Goal: Find contact information: Find contact information

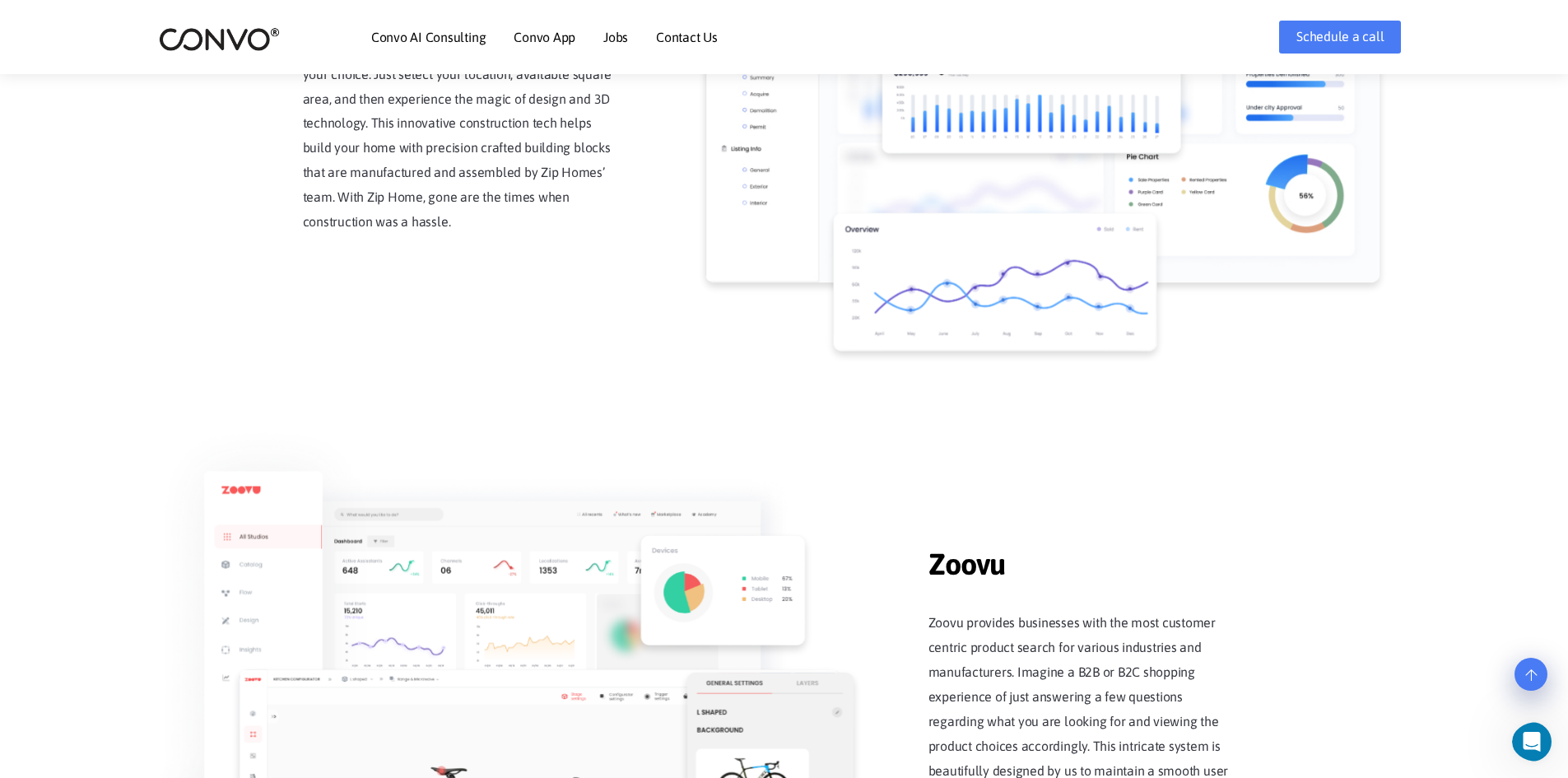
scroll to position [1209, 0]
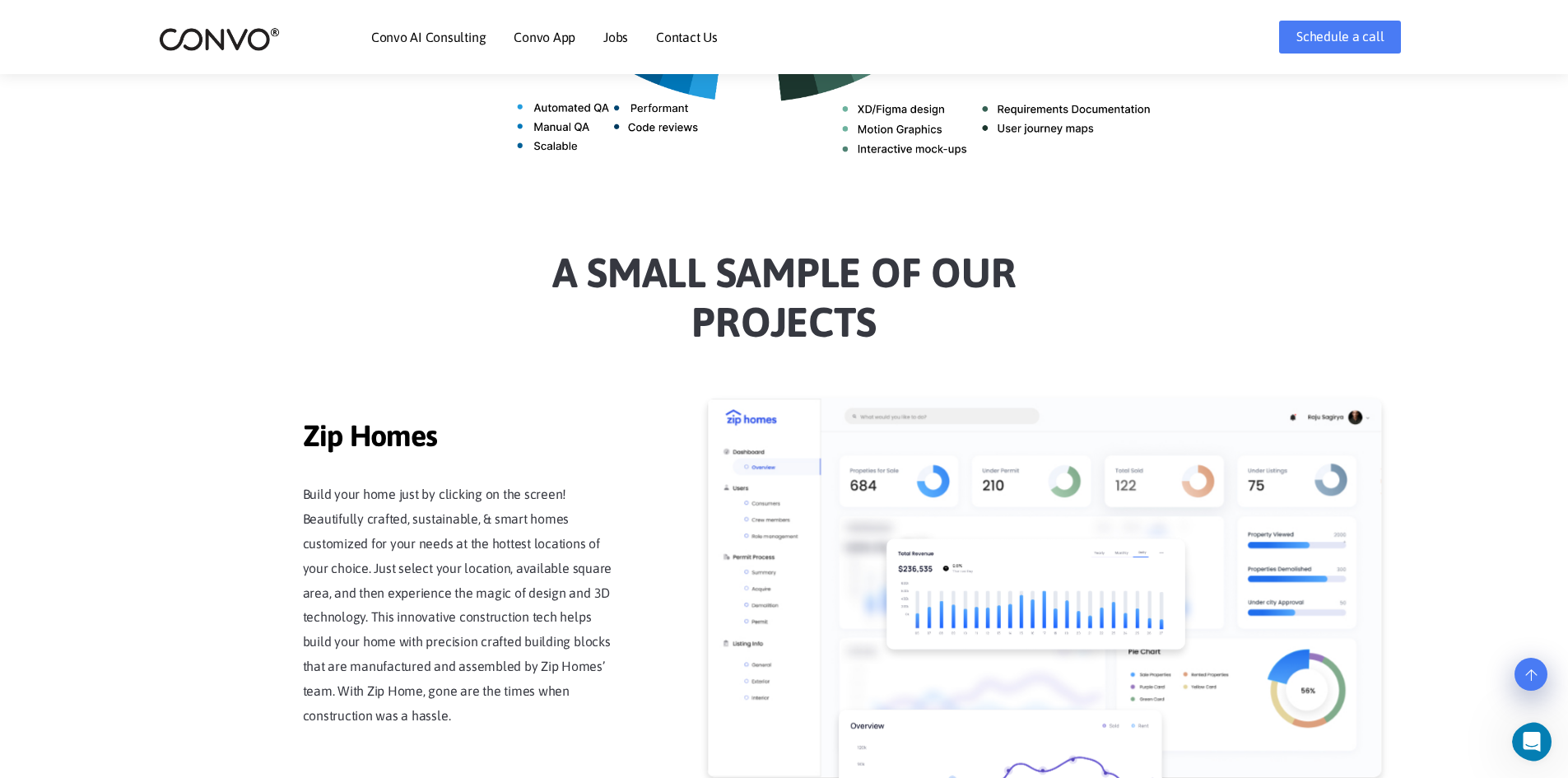
click at [232, 40] on img at bounding box center [219, 39] width 121 height 26
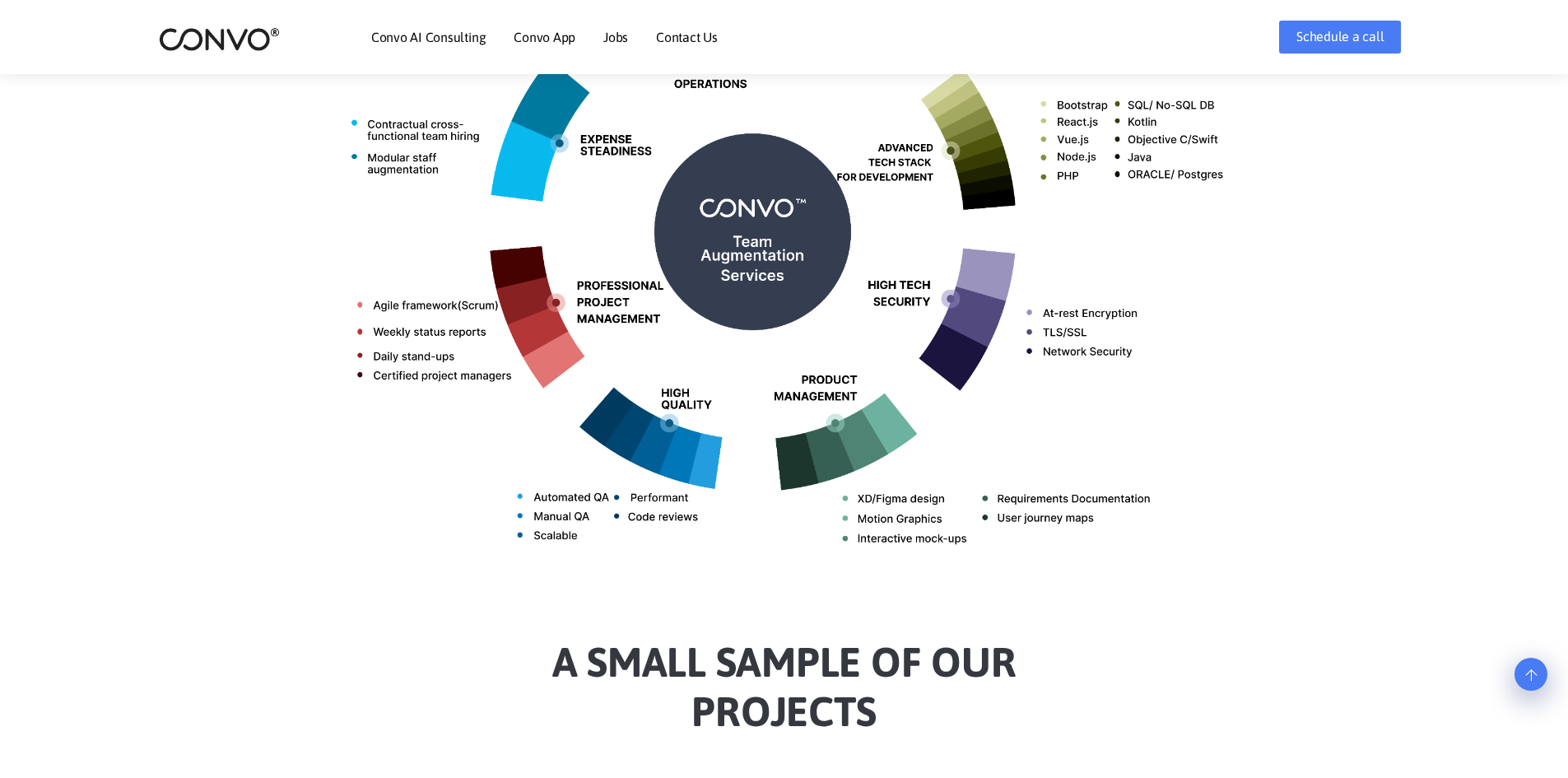
scroll to position [1070, 0]
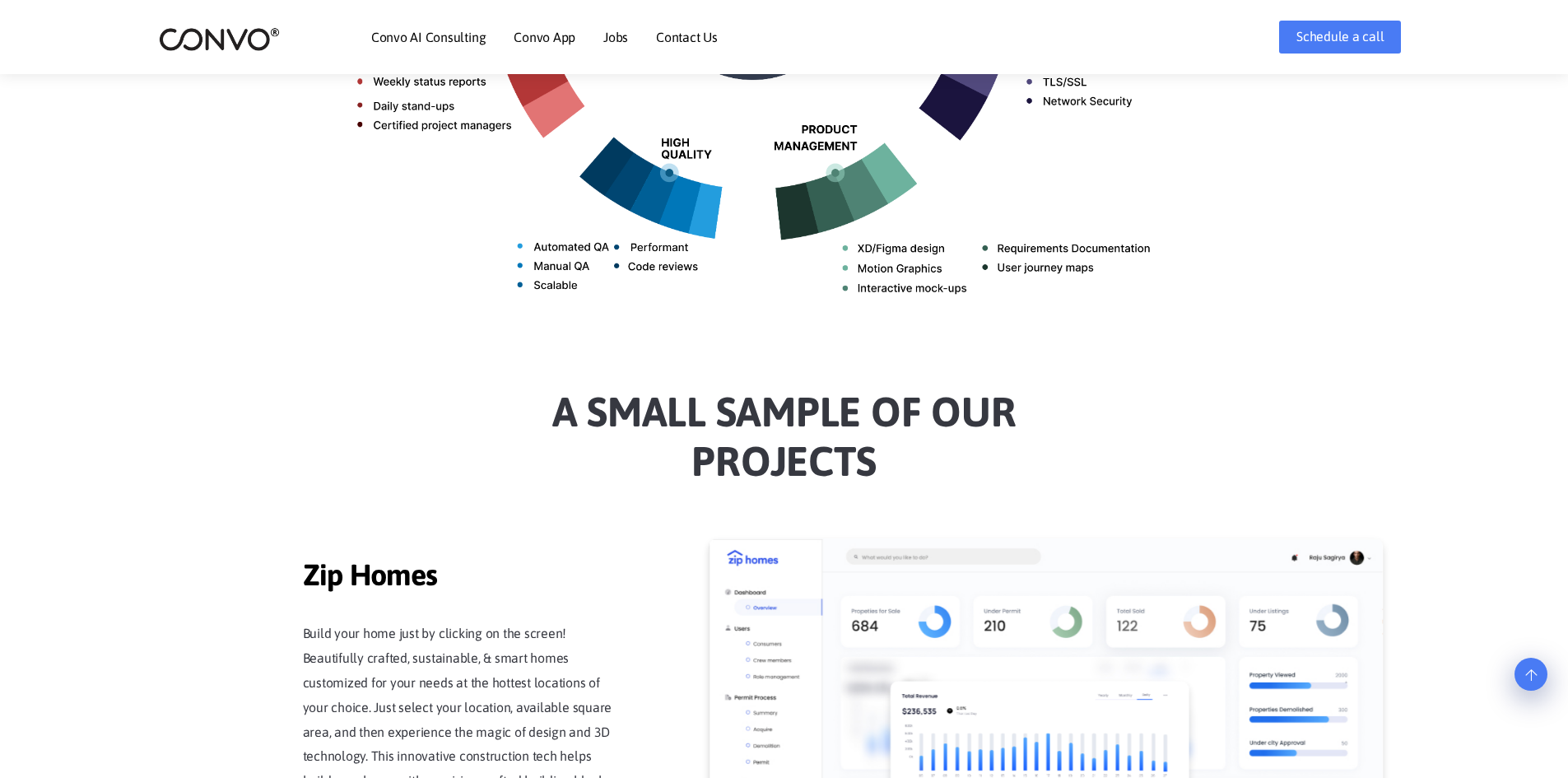
drag, startPoint x: 202, startPoint y: 12, endPoint x: 182, endPoint y: 43, distance: 36.9
click at [183, 43] on img at bounding box center [219, 39] width 121 height 26
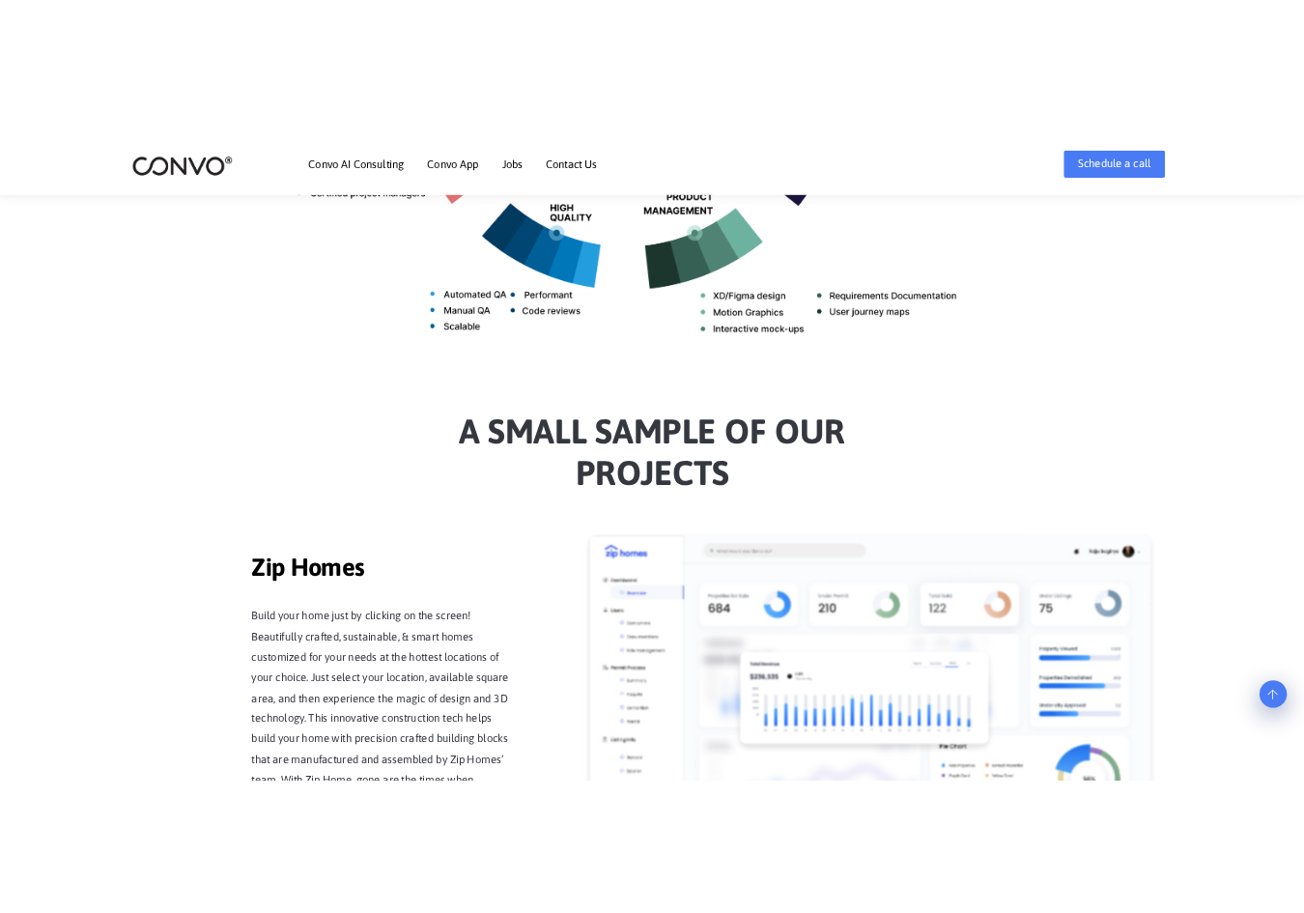
scroll to position [1063, 0]
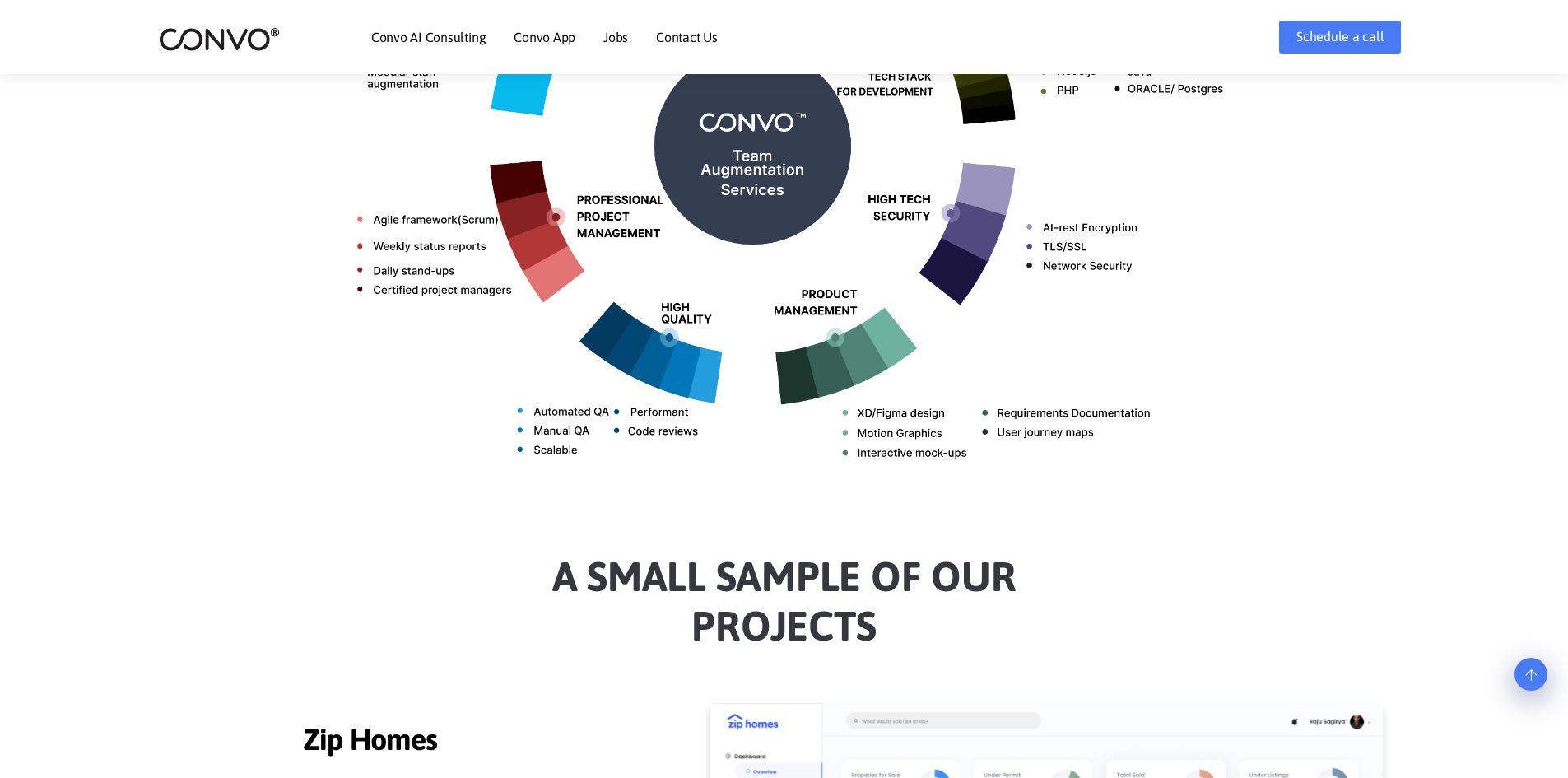
click at [200, 43] on img at bounding box center [219, 39] width 121 height 26
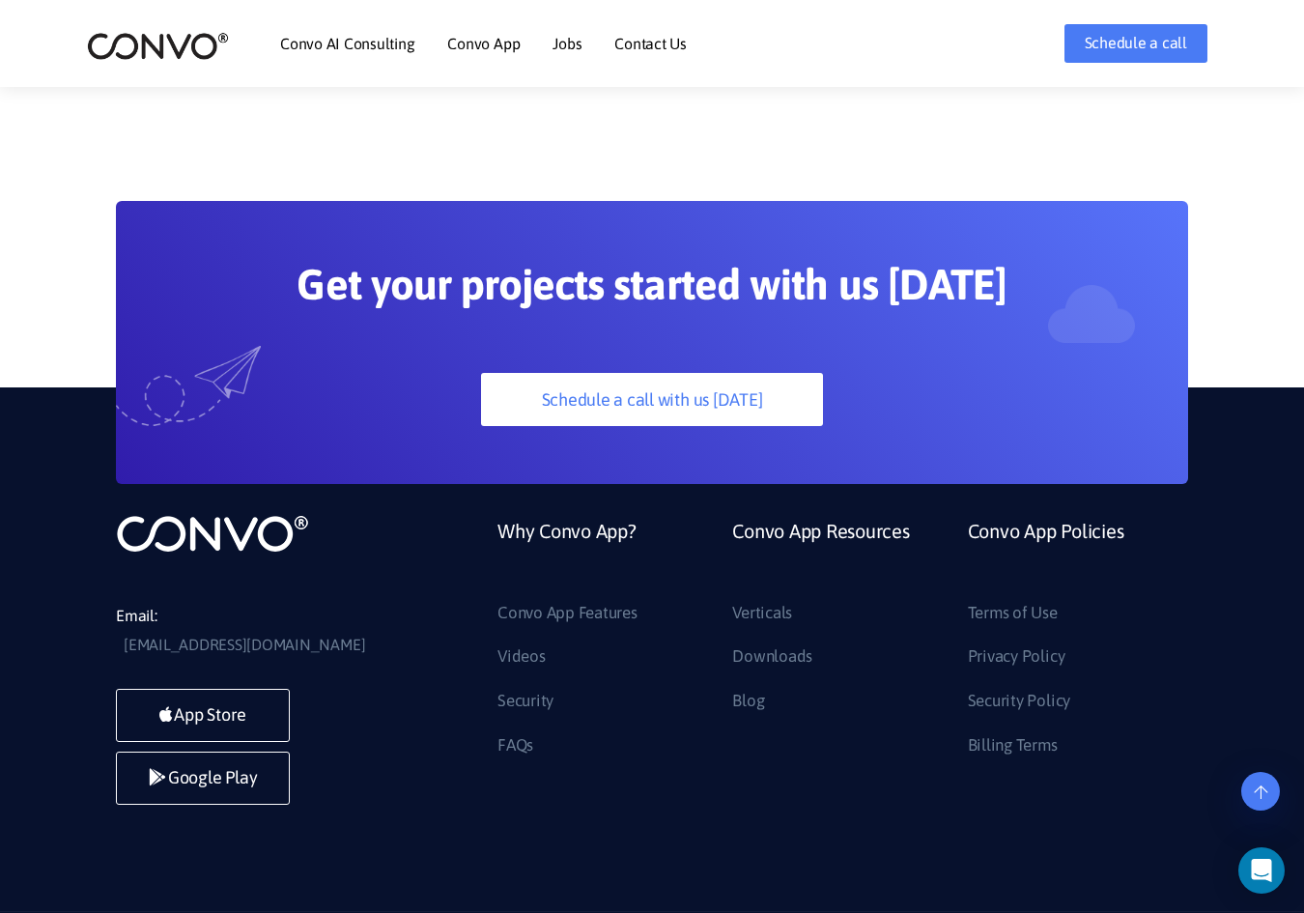
scroll to position [4975, 0]
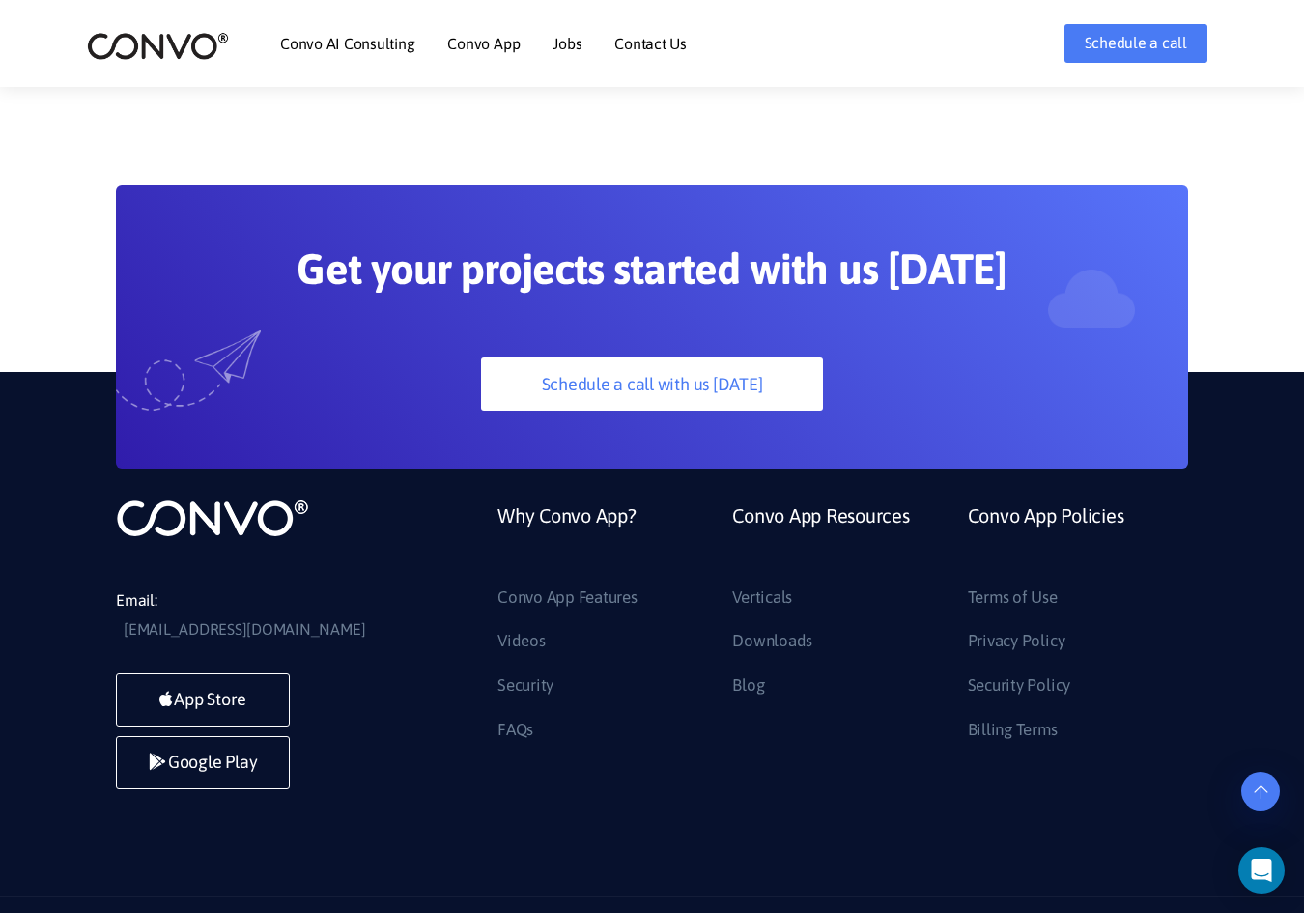
click at [1231, 381] on div "Email: [EMAIL_ADDRESS][DOMAIN_NAME] App Store Google Play Why Convo App? Convo …" at bounding box center [652, 634] width 1304 height 524
